Goal: Information Seeking & Learning: Learn about a topic

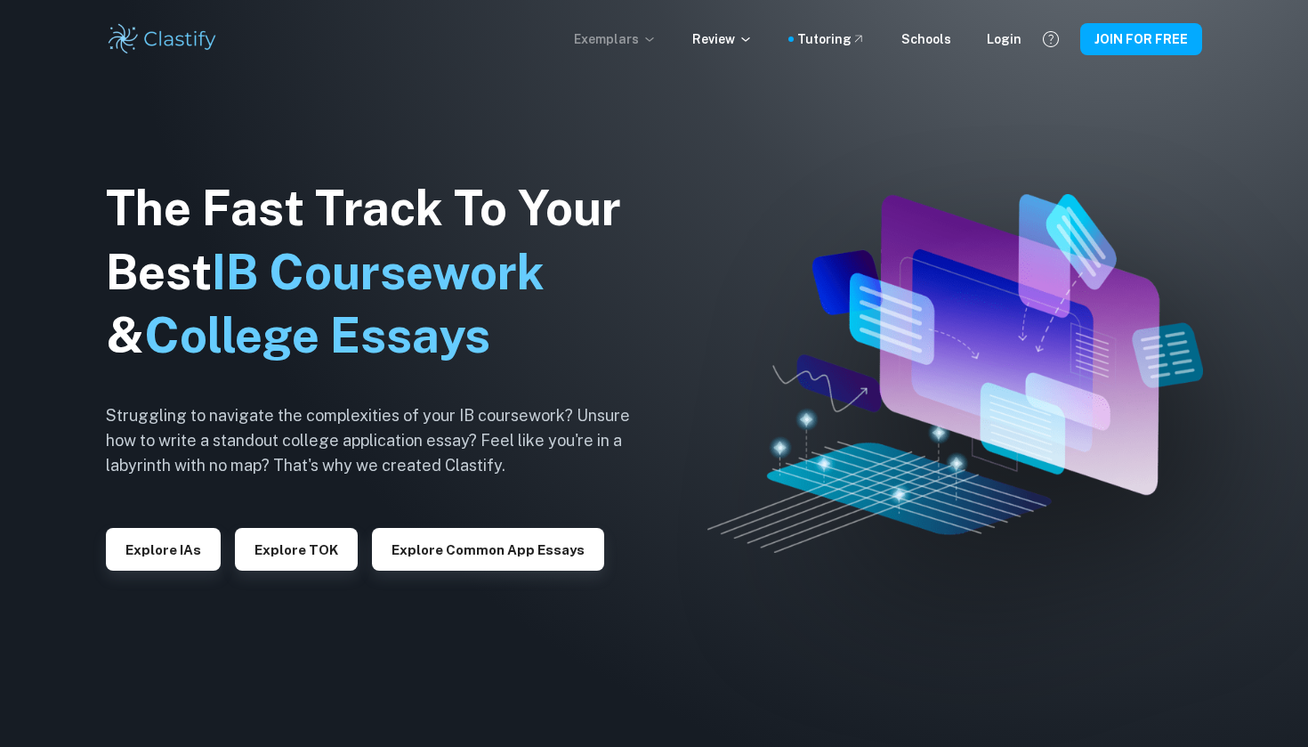
click at [651, 37] on p "Exemplars" at bounding box center [615, 39] width 83 height 20
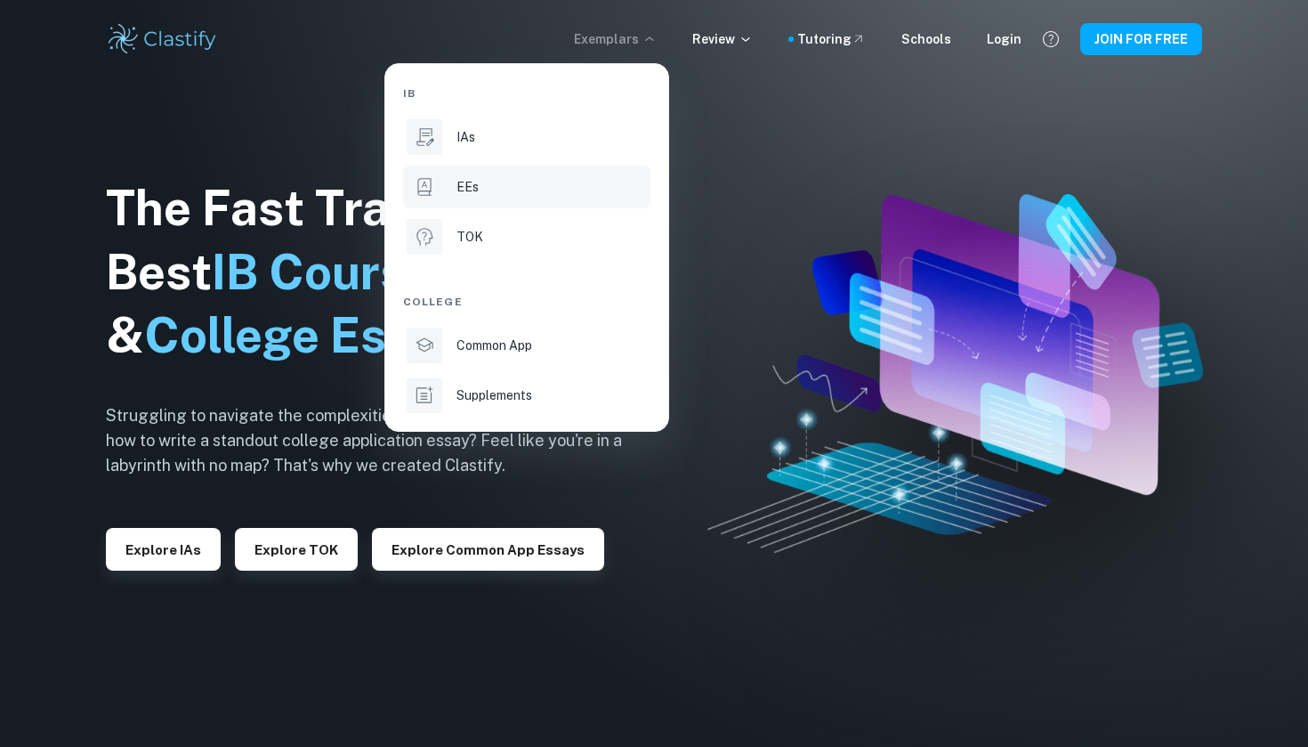
click at [500, 180] on div "EEs" at bounding box center [552, 187] width 190 height 20
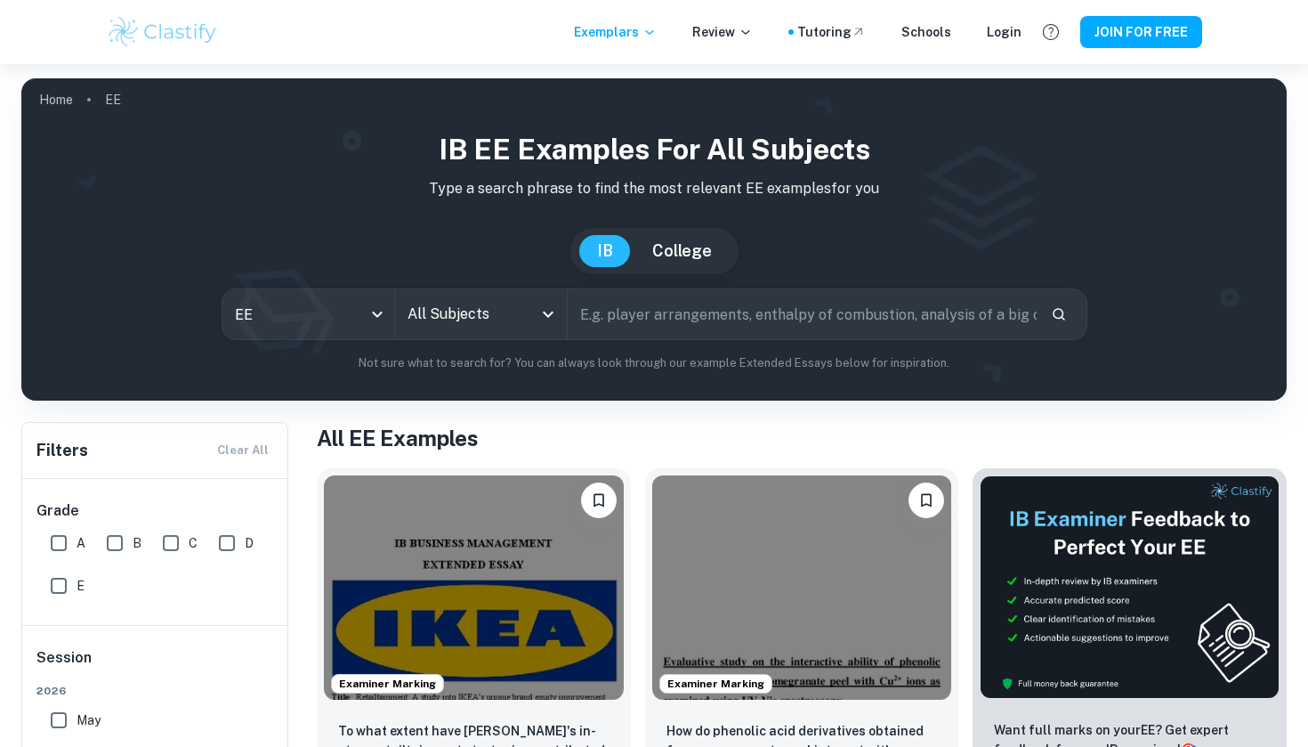
click at [538, 304] on icon "Open" at bounding box center [548, 313] width 21 height 21
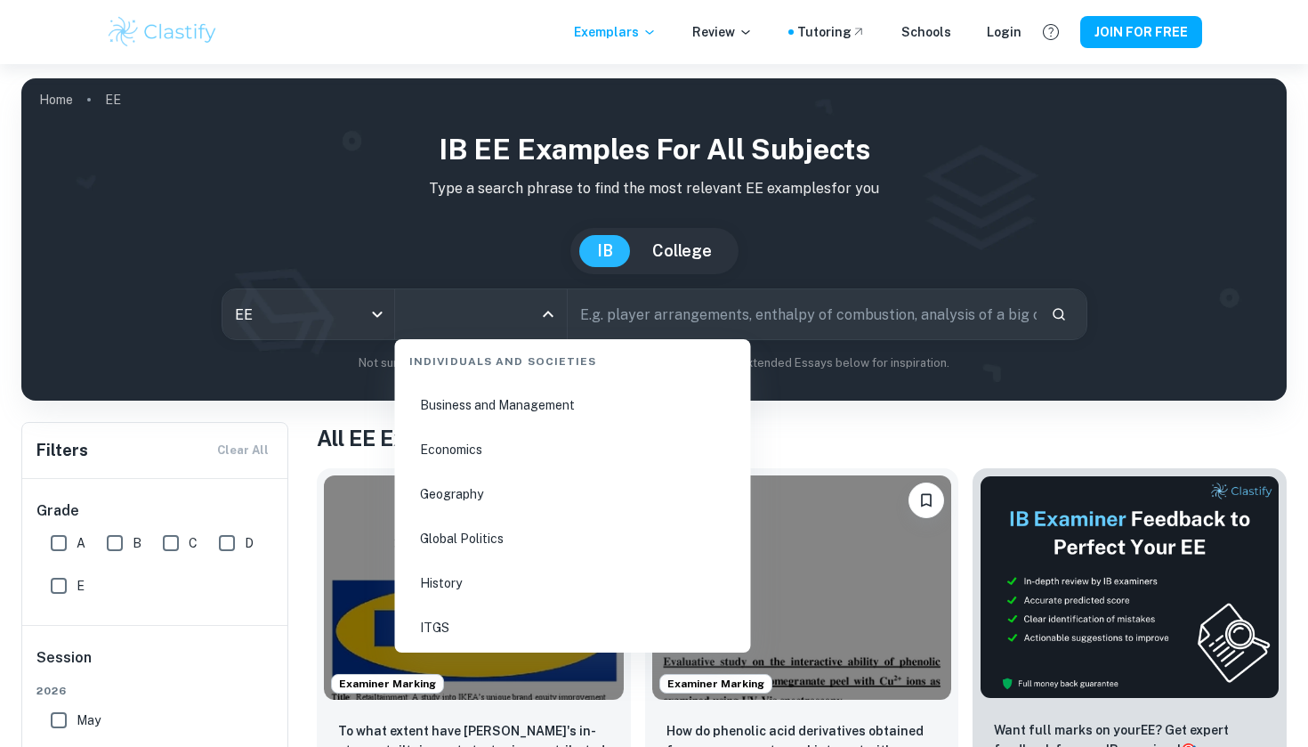
scroll to position [2127, 0]
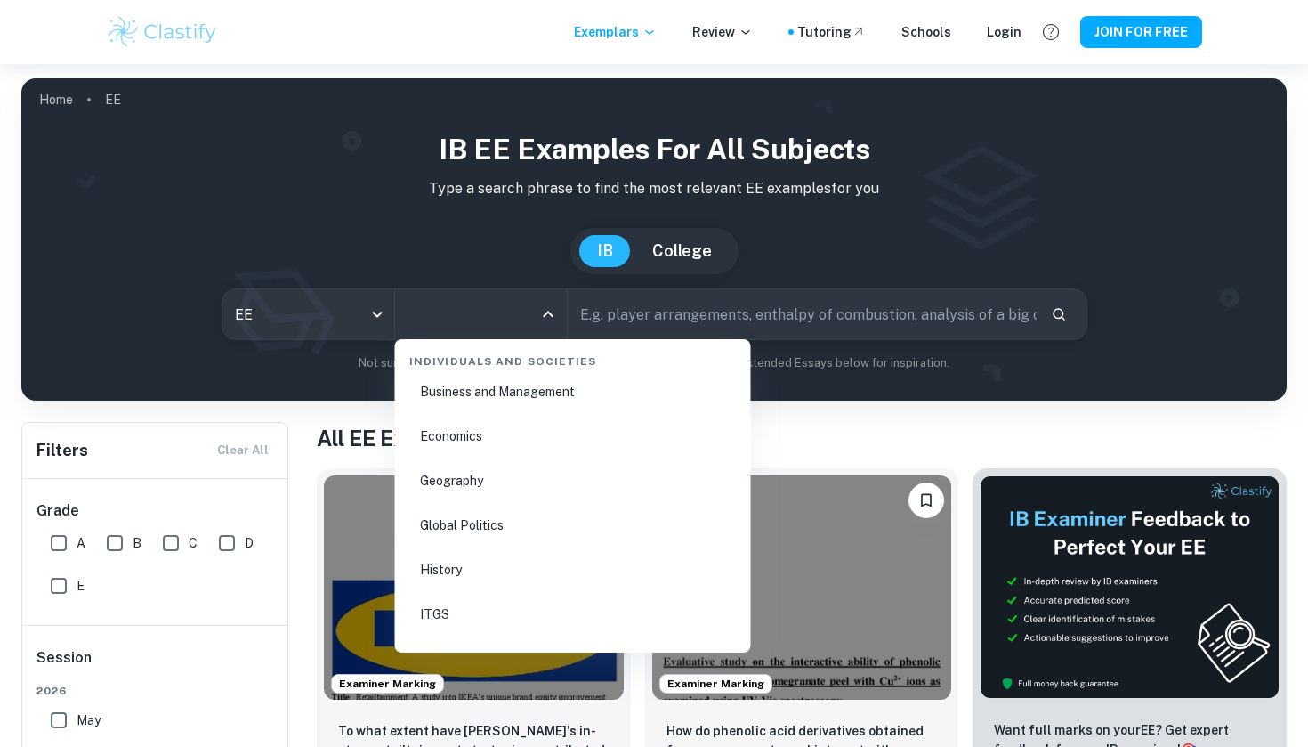
click at [489, 435] on li "Economics" at bounding box center [573, 436] width 342 height 41
type input "Economics"
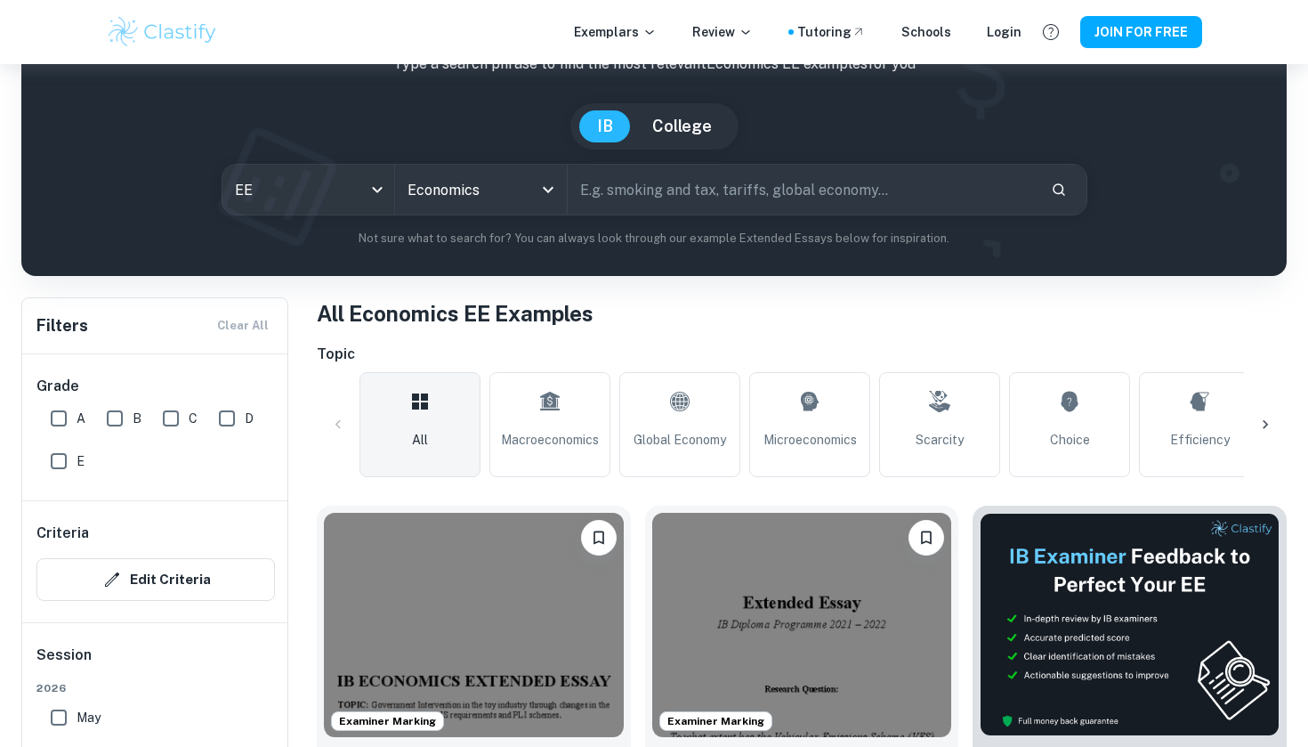
scroll to position [147, 0]
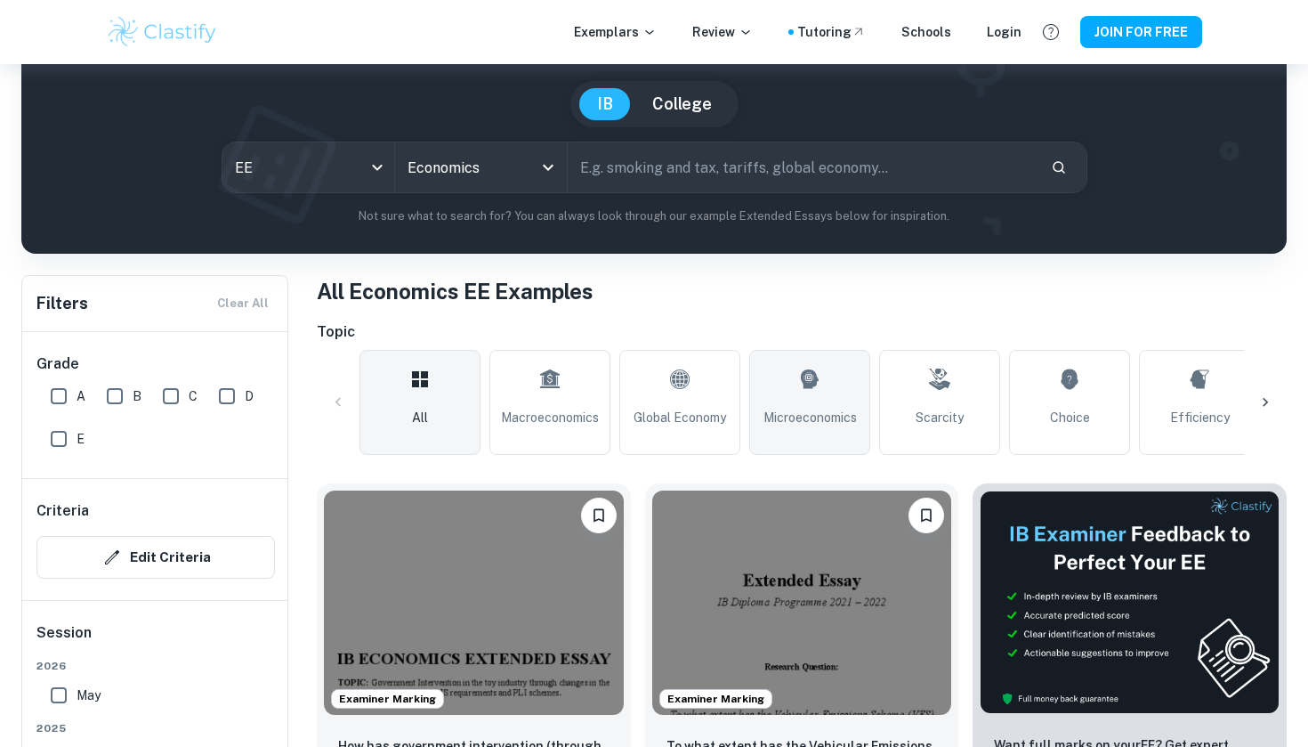
click at [793, 388] on link "Microeconomics" at bounding box center [809, 402] width 121 height 105
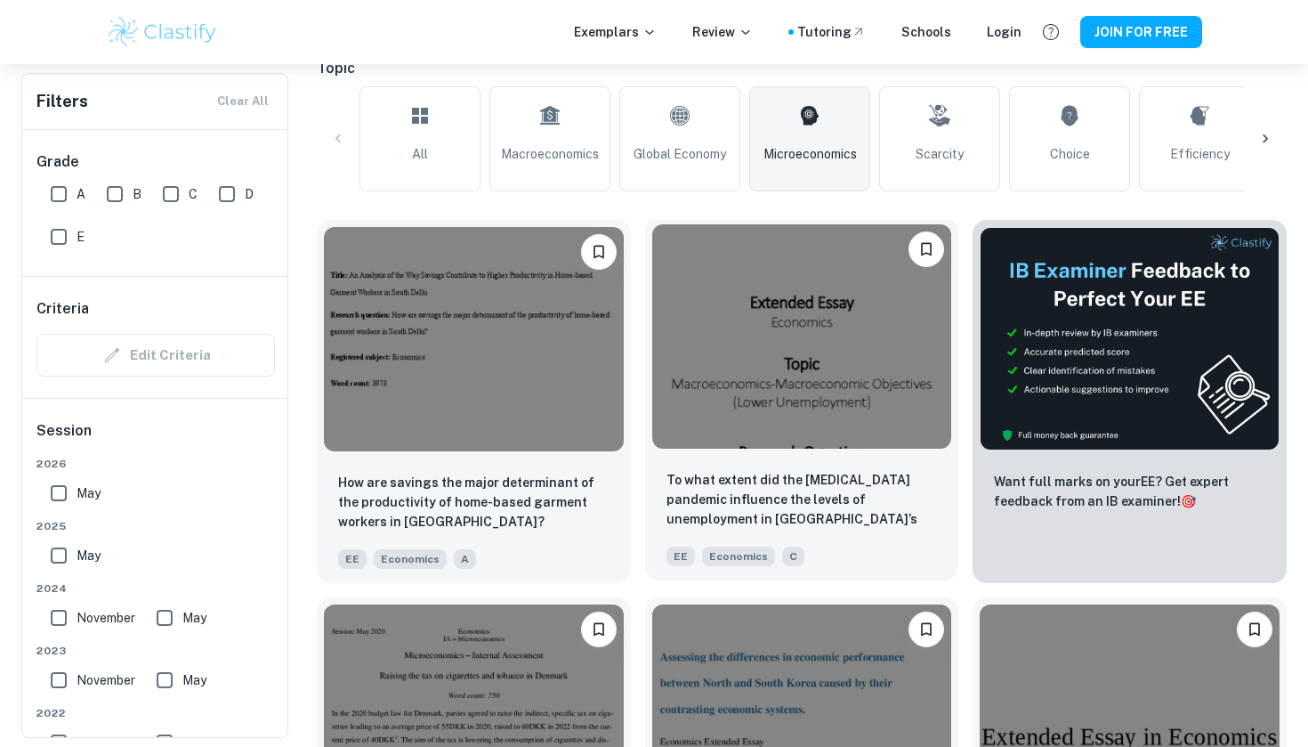
scroll to position [415, 0]
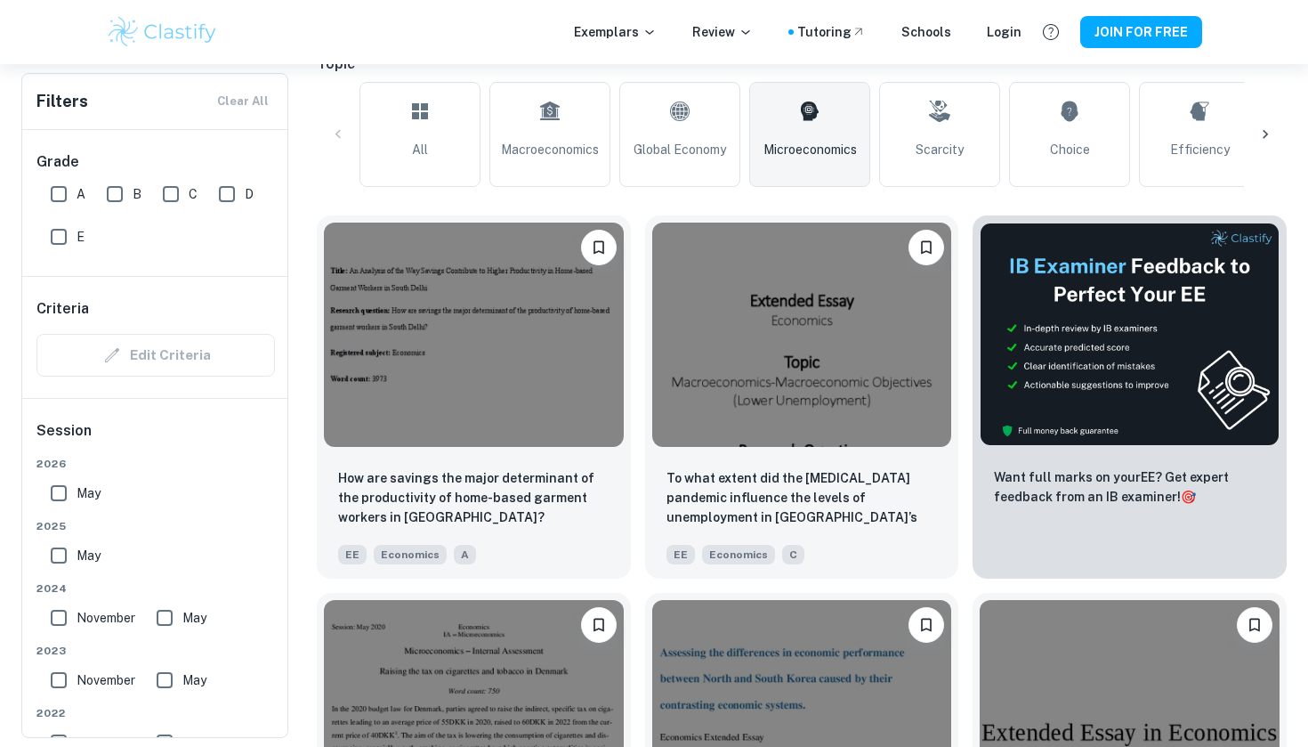
click at [1267, 130] on icon at bounding box center [1266, 134] width 18 height 18
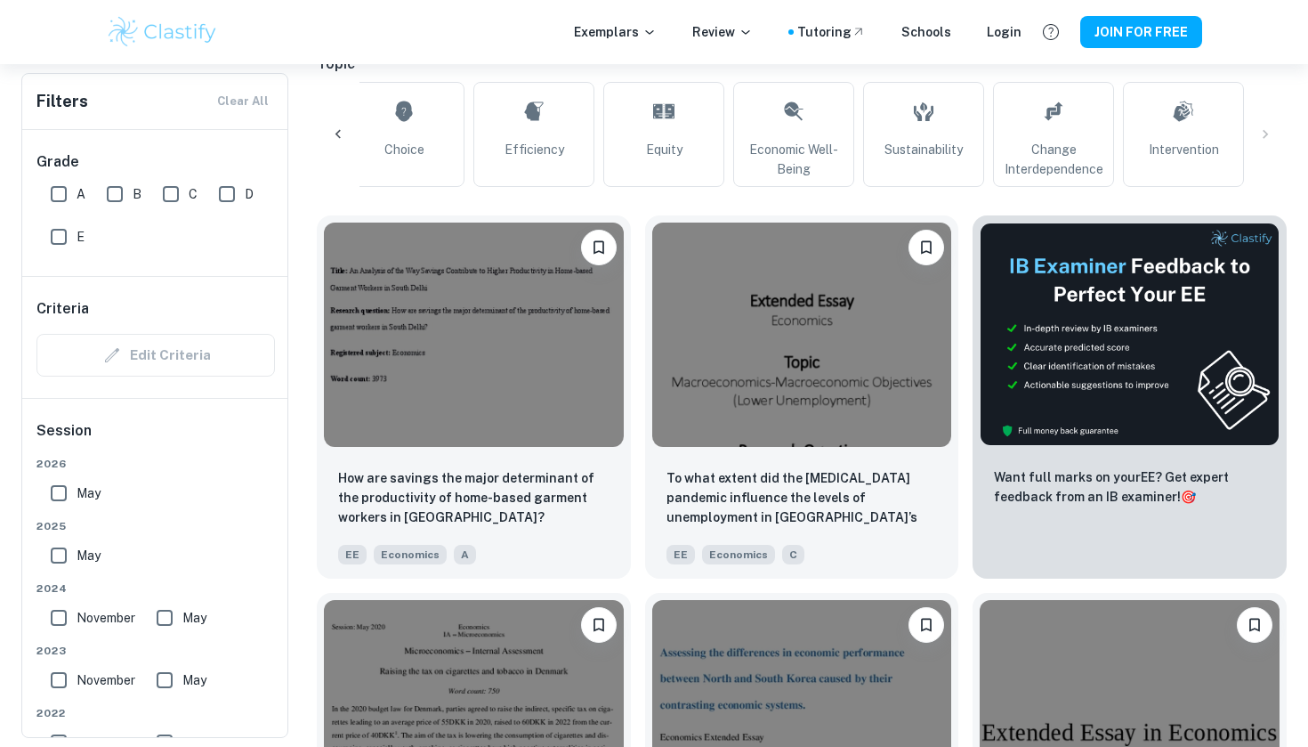
click at [1265, 133] on div "All Macroeconomics Global Economy Microeconomics Scarcity Choice Efficiency Equ…" at bounding box center [802, 134] width 970 height 105
click at [1215, 133] on link "Intervention" at bounding box center [1183, 134] width 121 height 105
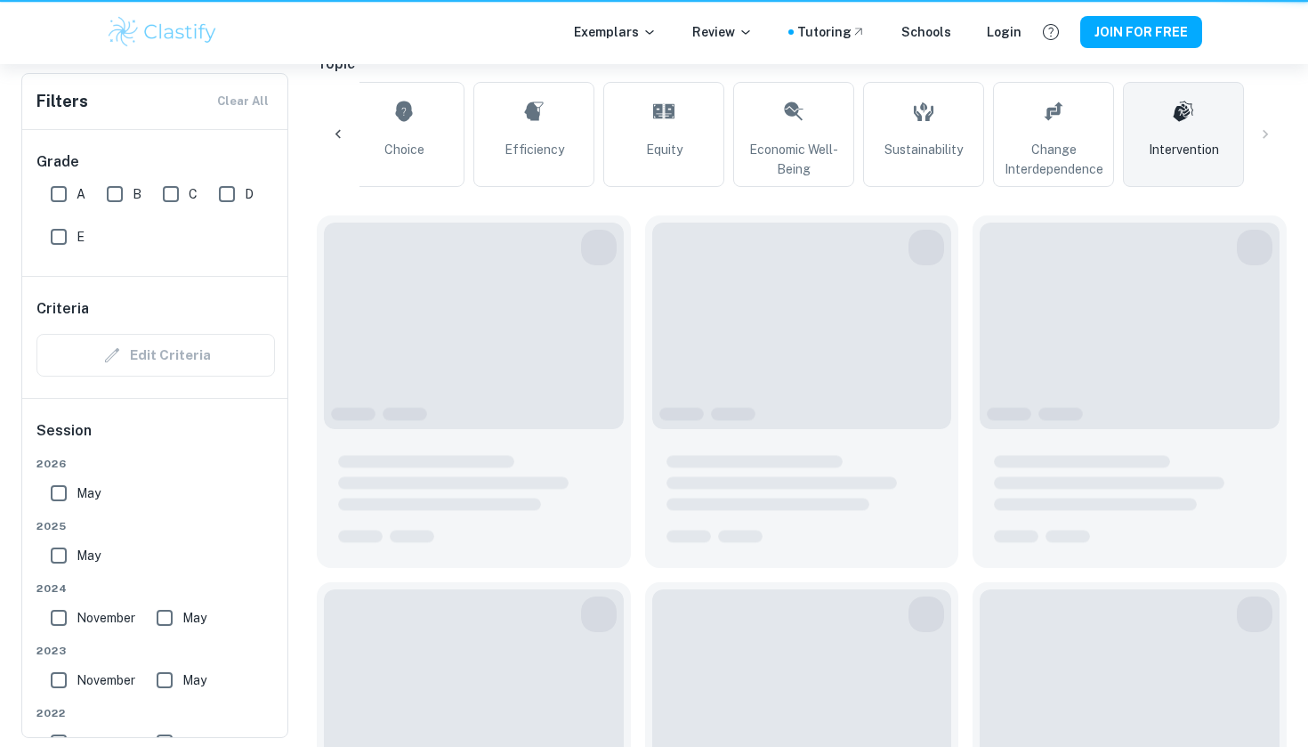
type input "Intervention"
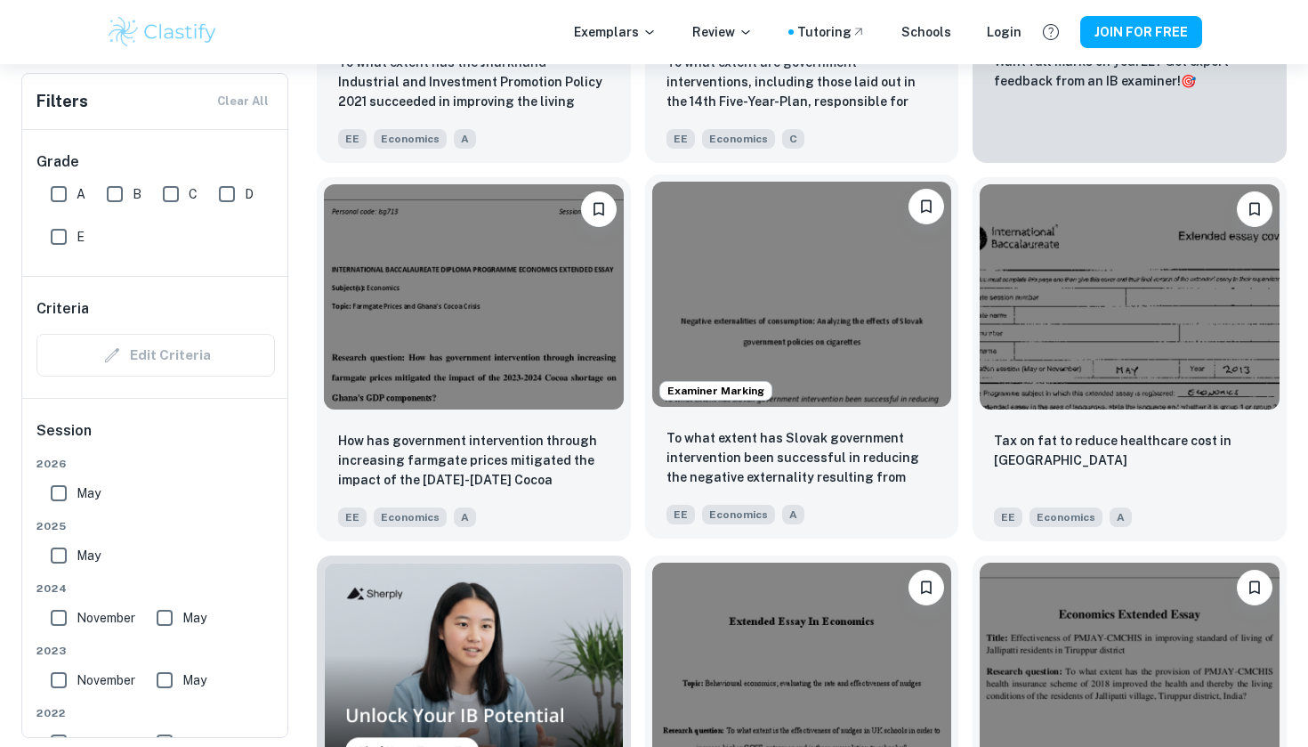
scroll to position [832, 0]
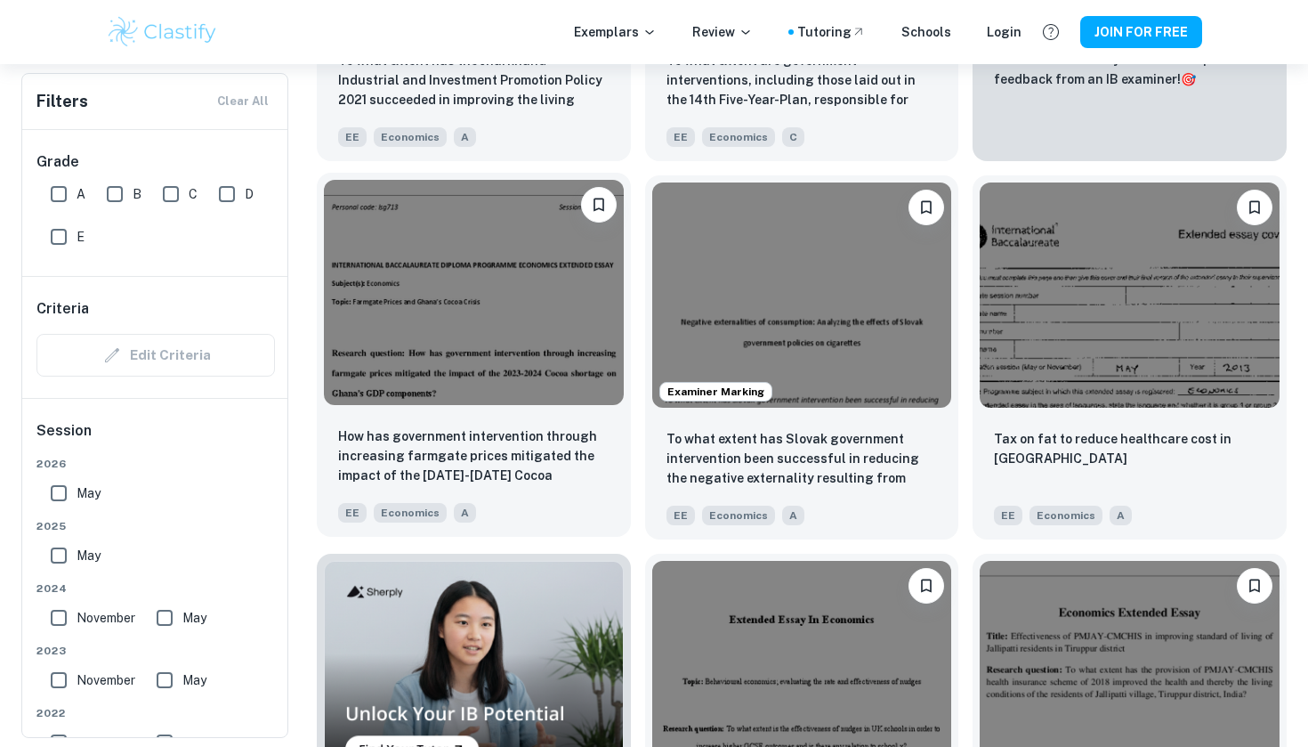
click at [570, 390] on img at bounding box center [474, 292] width 300 height 224
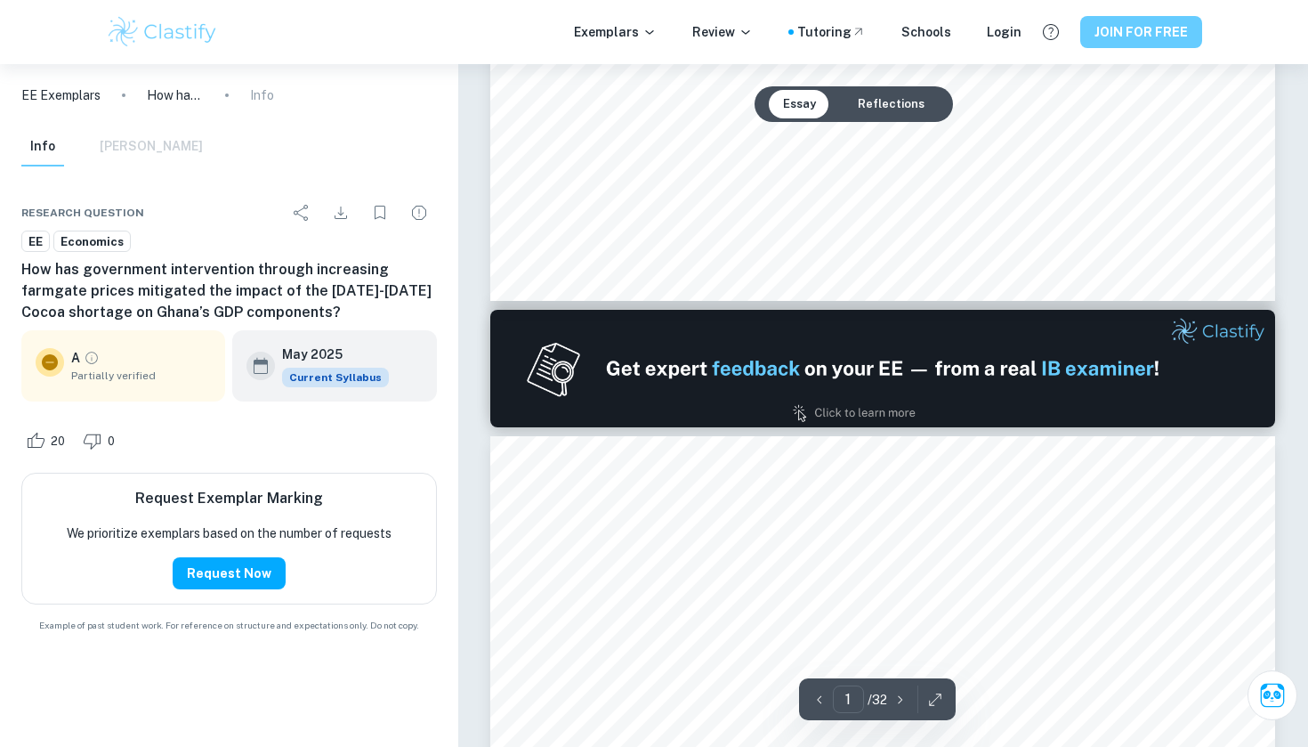
type input "2"
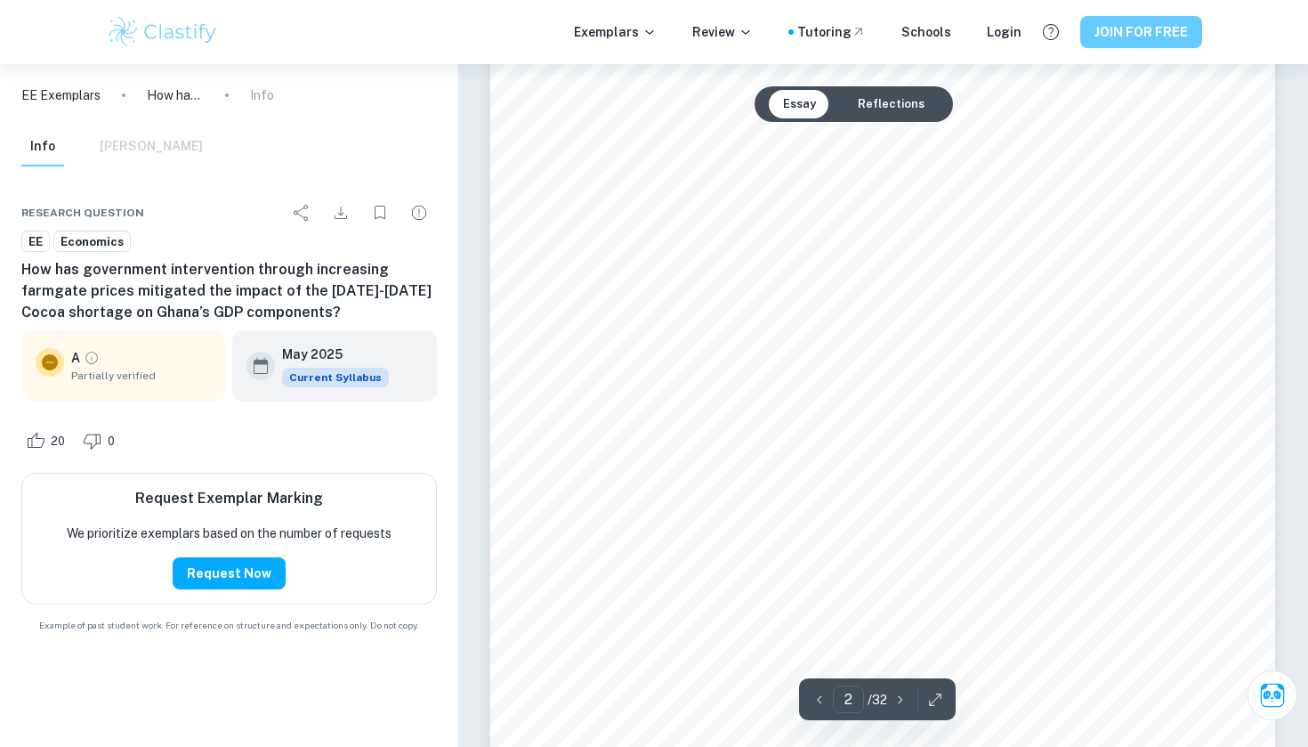
scroll to position [1415, 0]
